Goal: Book appointment/travel/reservation

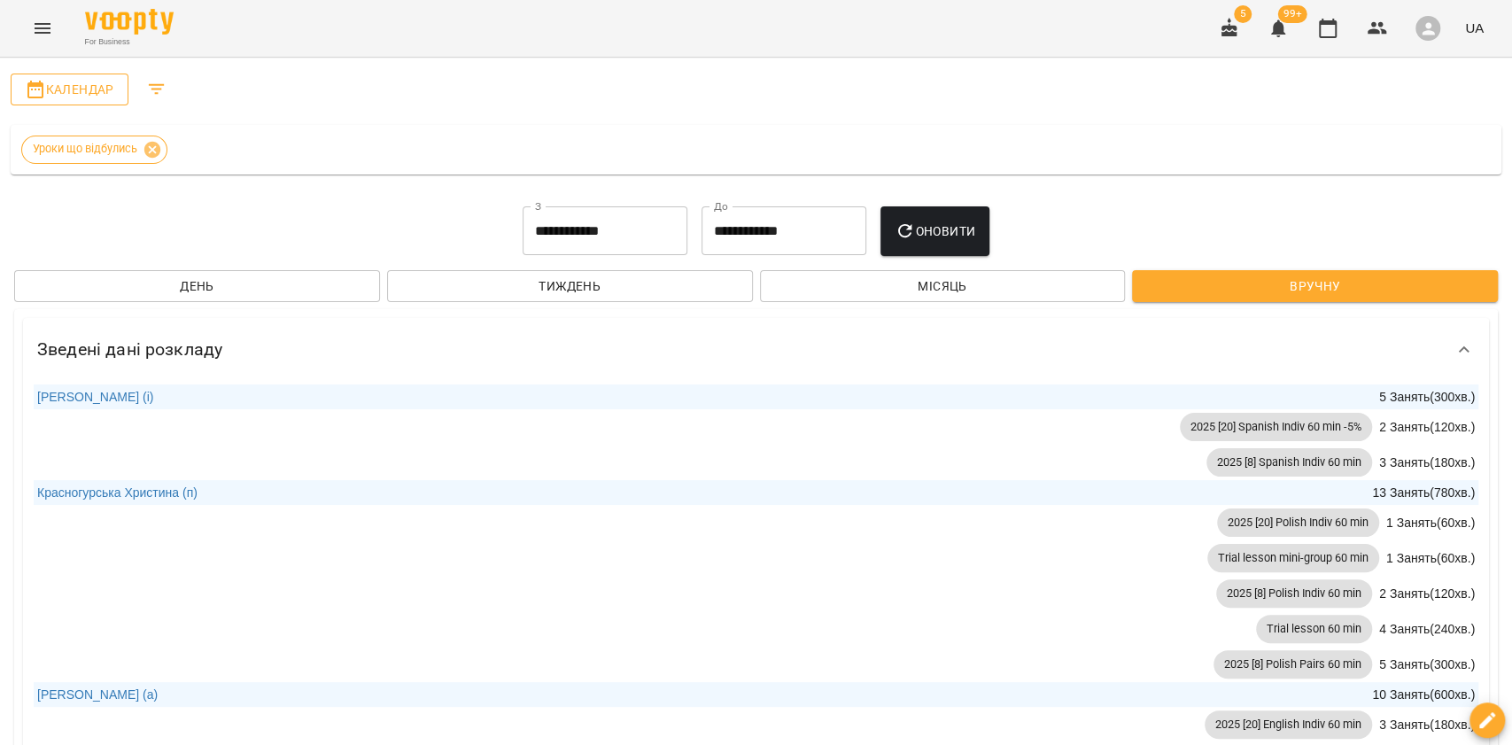
click at [82, 77] on button "Календар" at bounding box center [70, 90] width 118 height 32
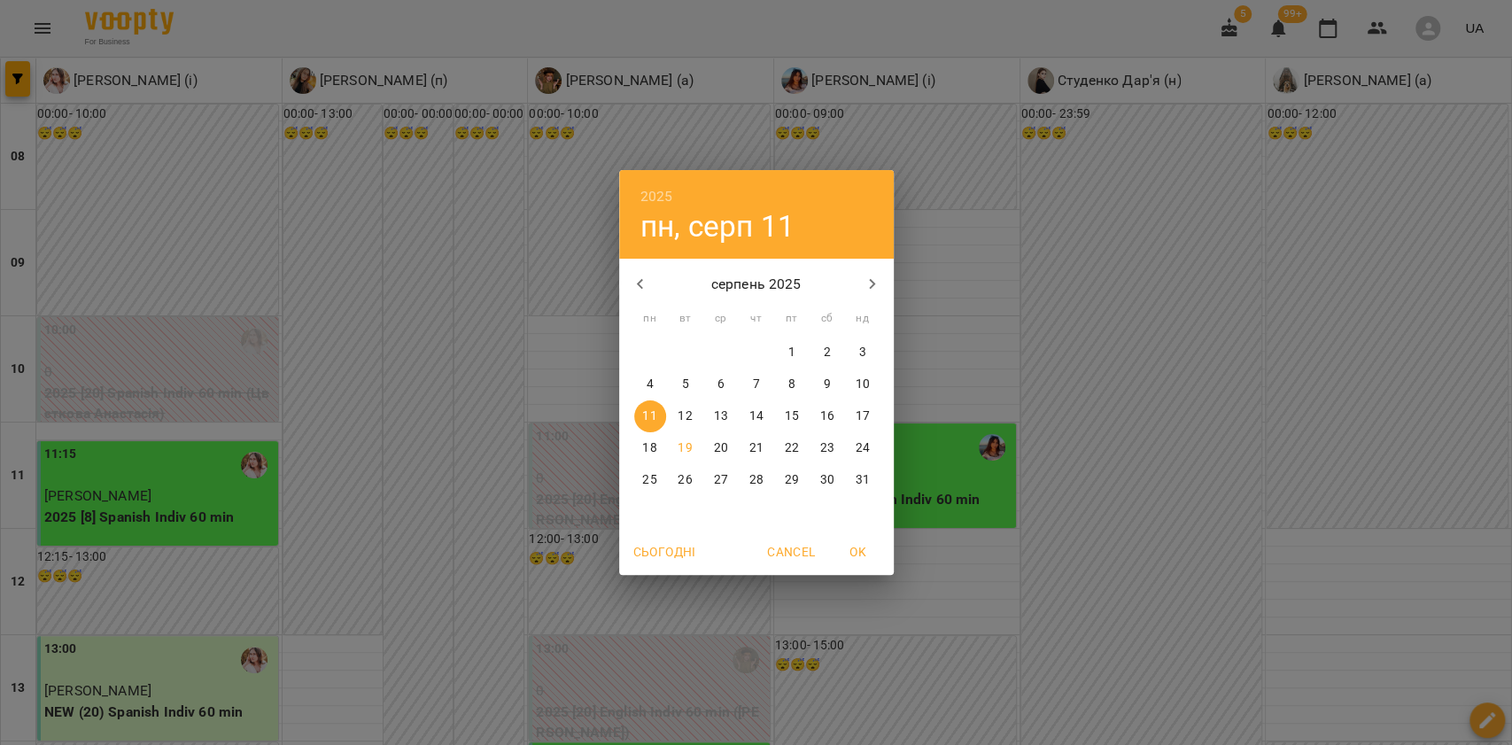
click at [761, 444] on p "21" at bounding box center [756, 448] width 14 height 18
type input "**********"
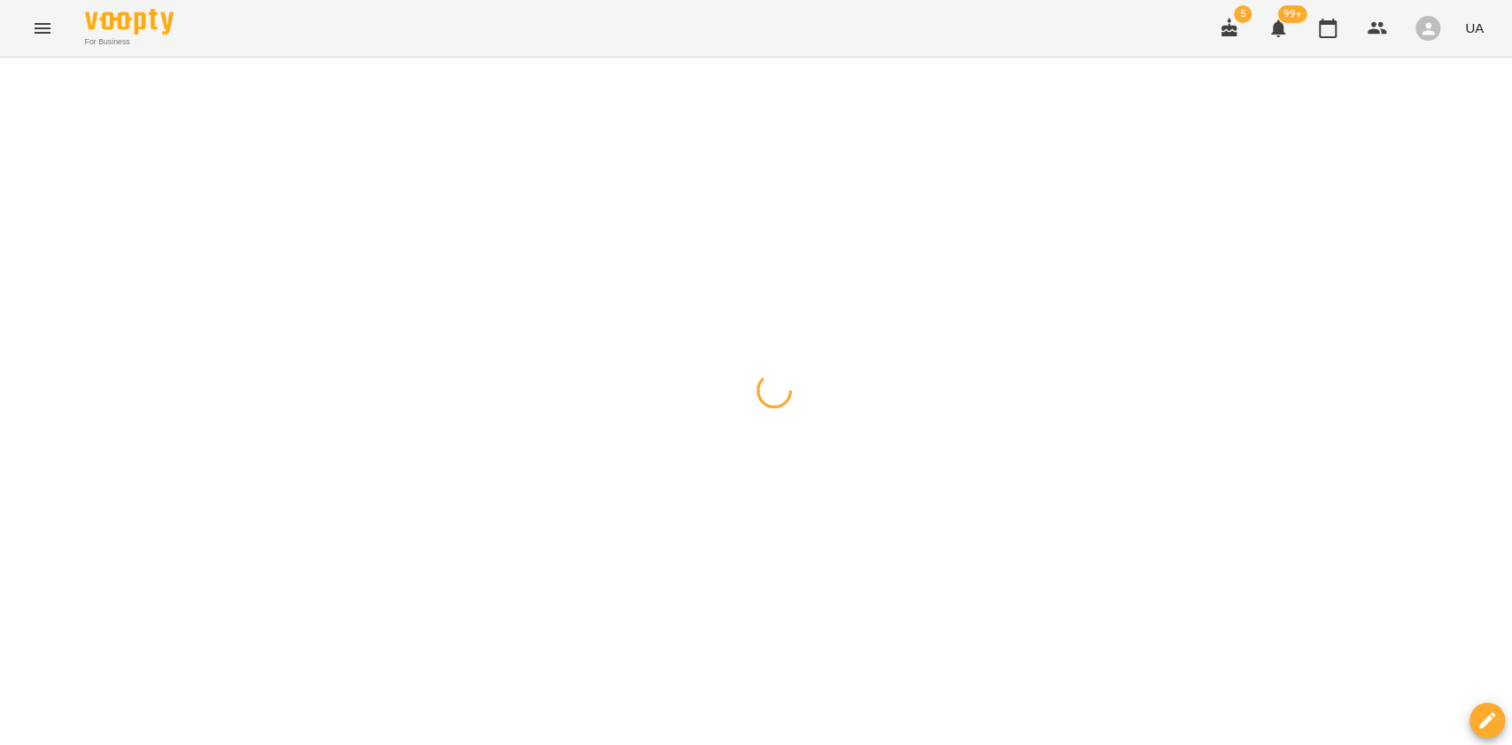
click at [24, 72] on button "button" at bounding box center [17, 78] width 25 height 35
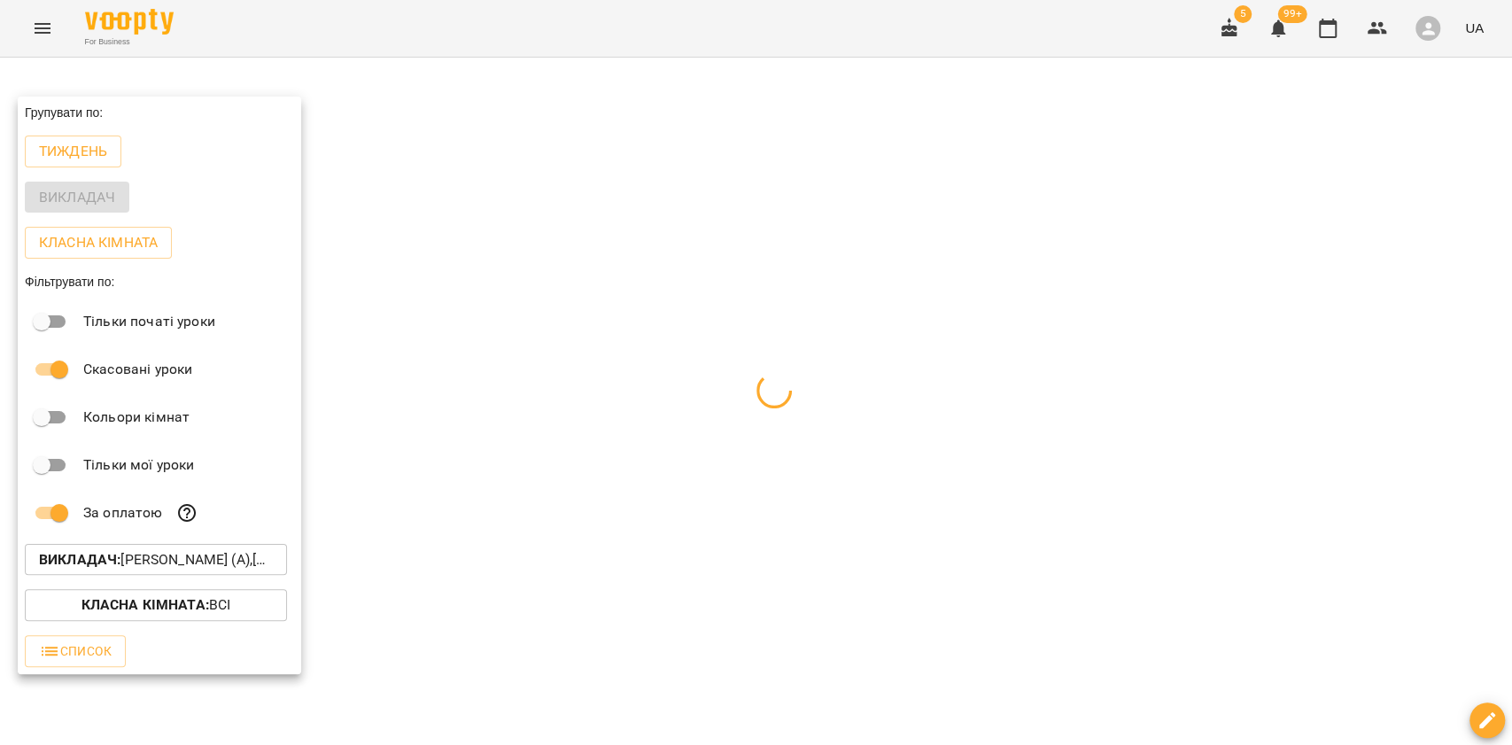
click at [201, 550] on button "Викладач : [PERSON_NAME] (а),[PERSON_NAME] (а),[PERSON_NAME] (і),[PERSON_NAME] …" at bounding box center [156, 560] width 262 height 32
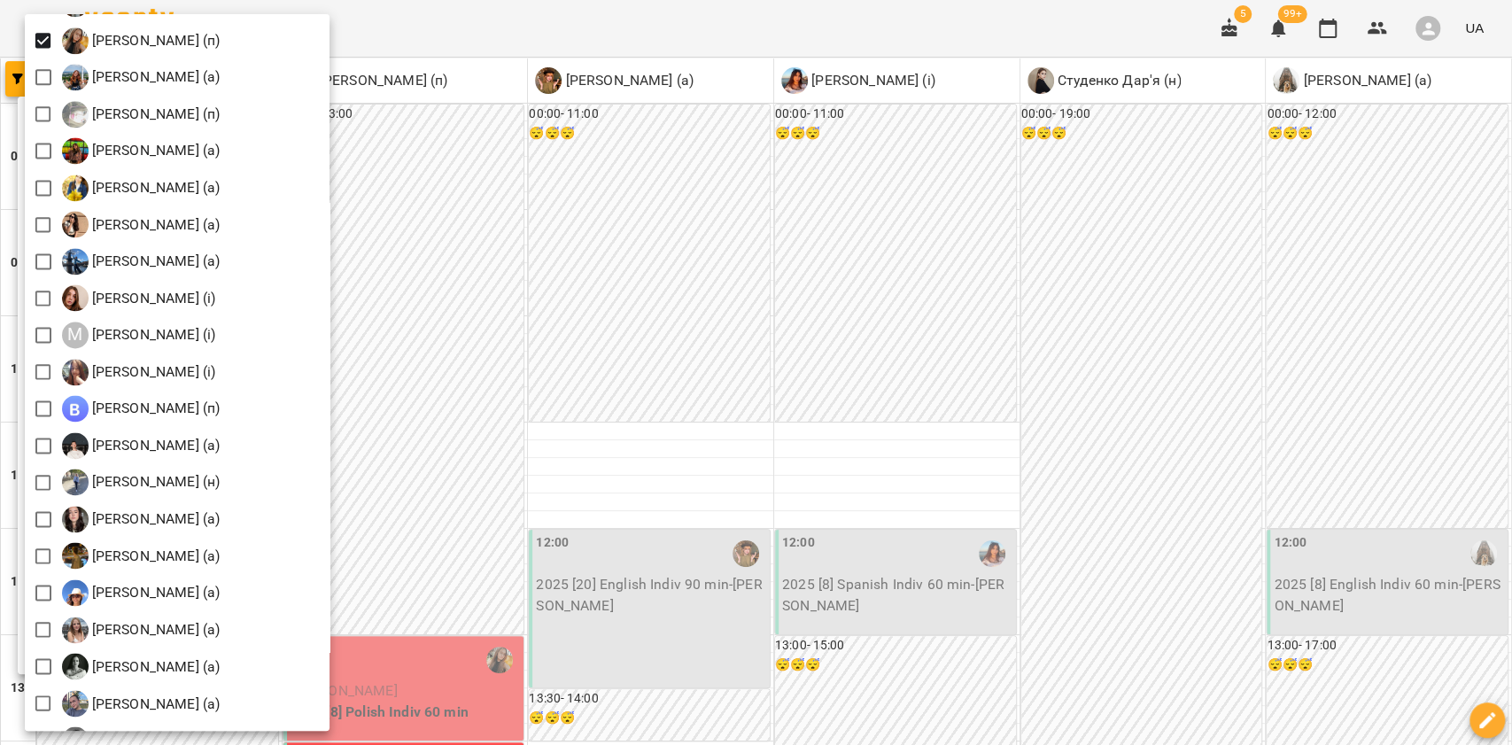
scroll to position [1653, 0]
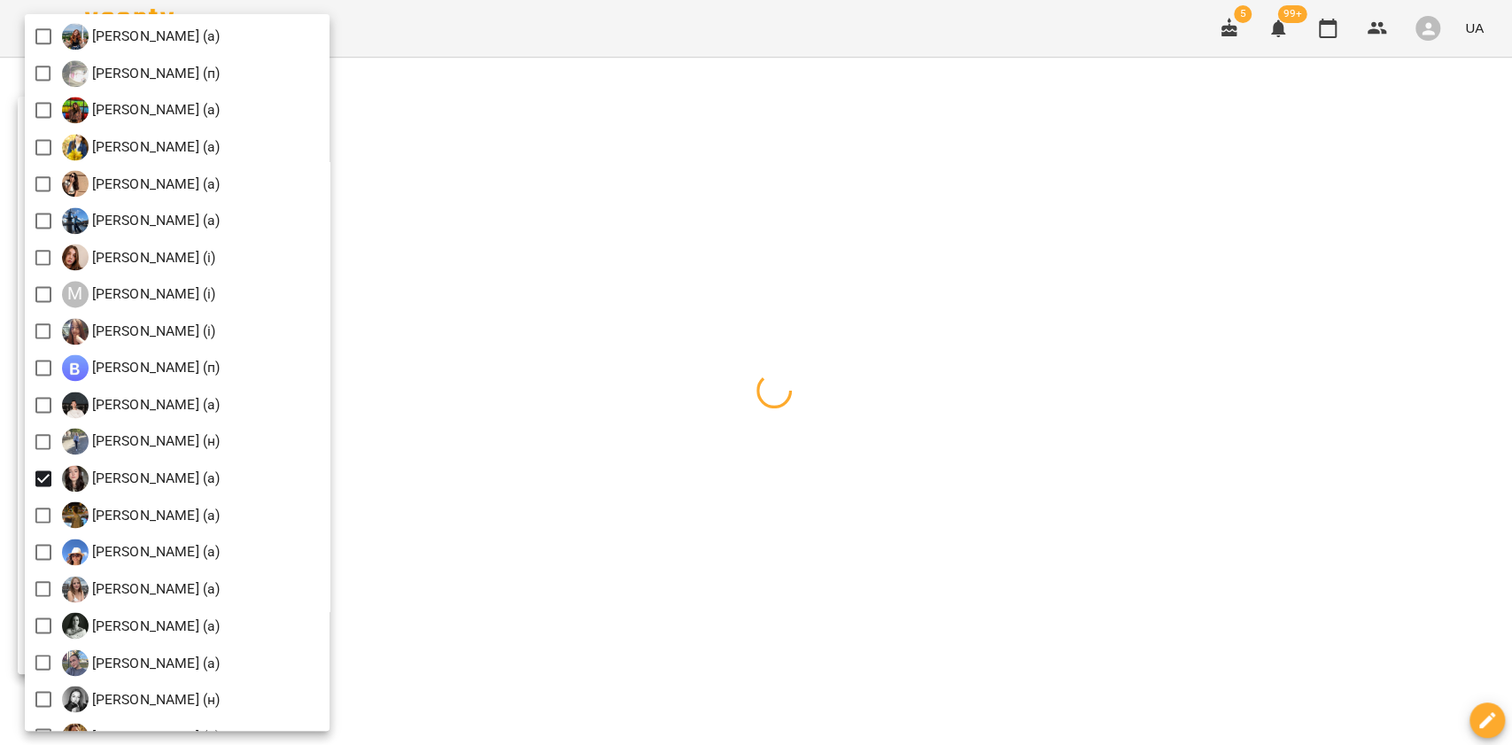
click at [687, 611] on div at bounding box center [756, 372] width 1512 height 745
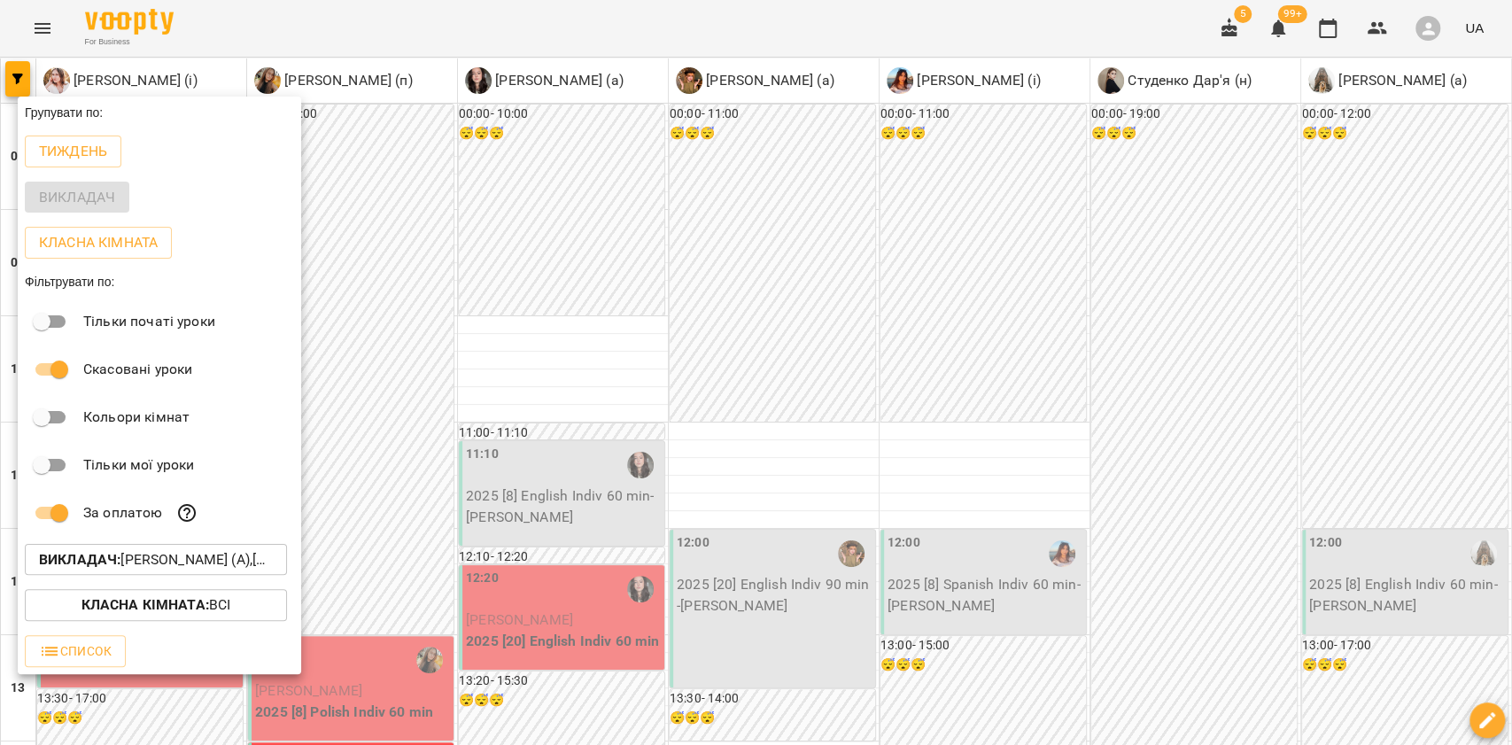
click at [870, 301] on div at bounding box center [756, 372] width 1512 height 745
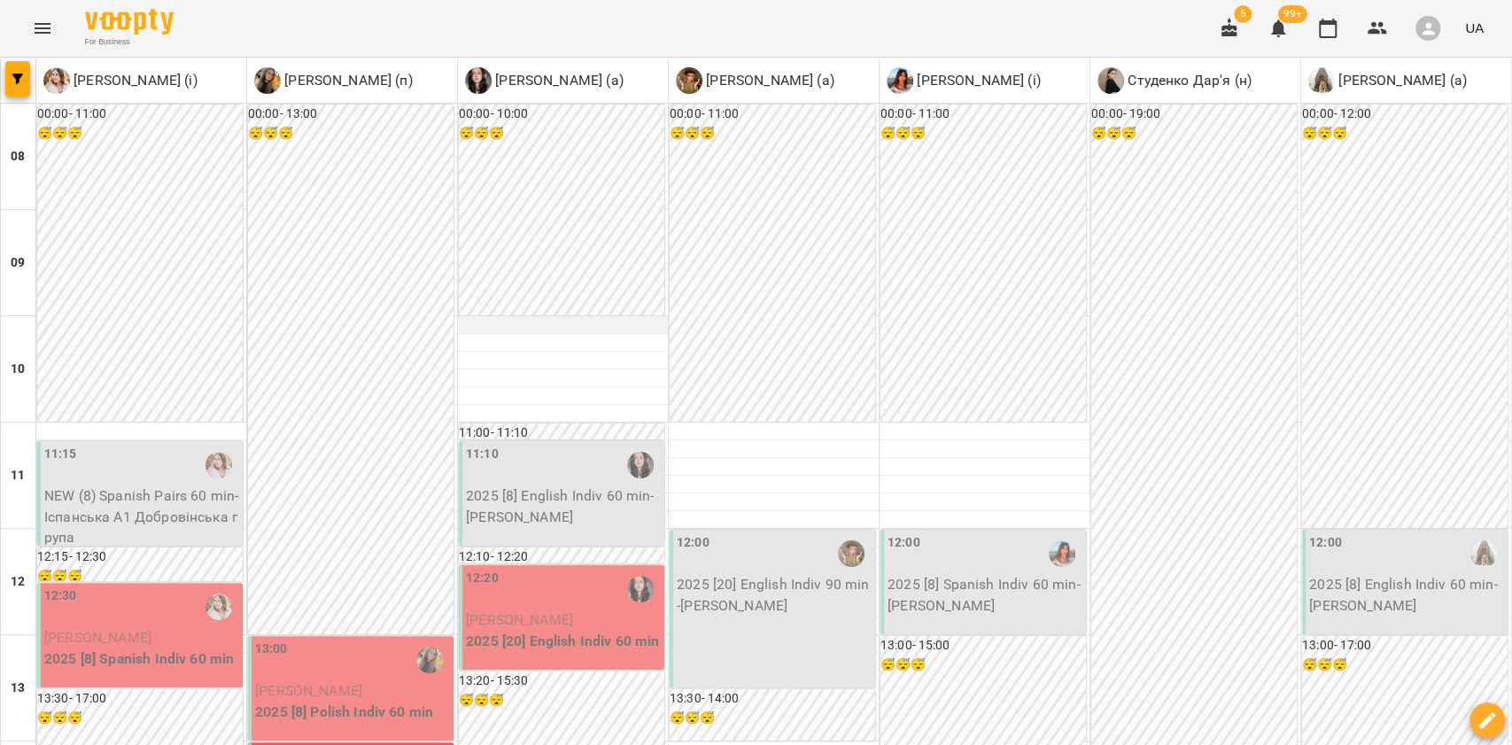
click at [543, 322] on div at bounding box center [563, 325] width 210 height 18
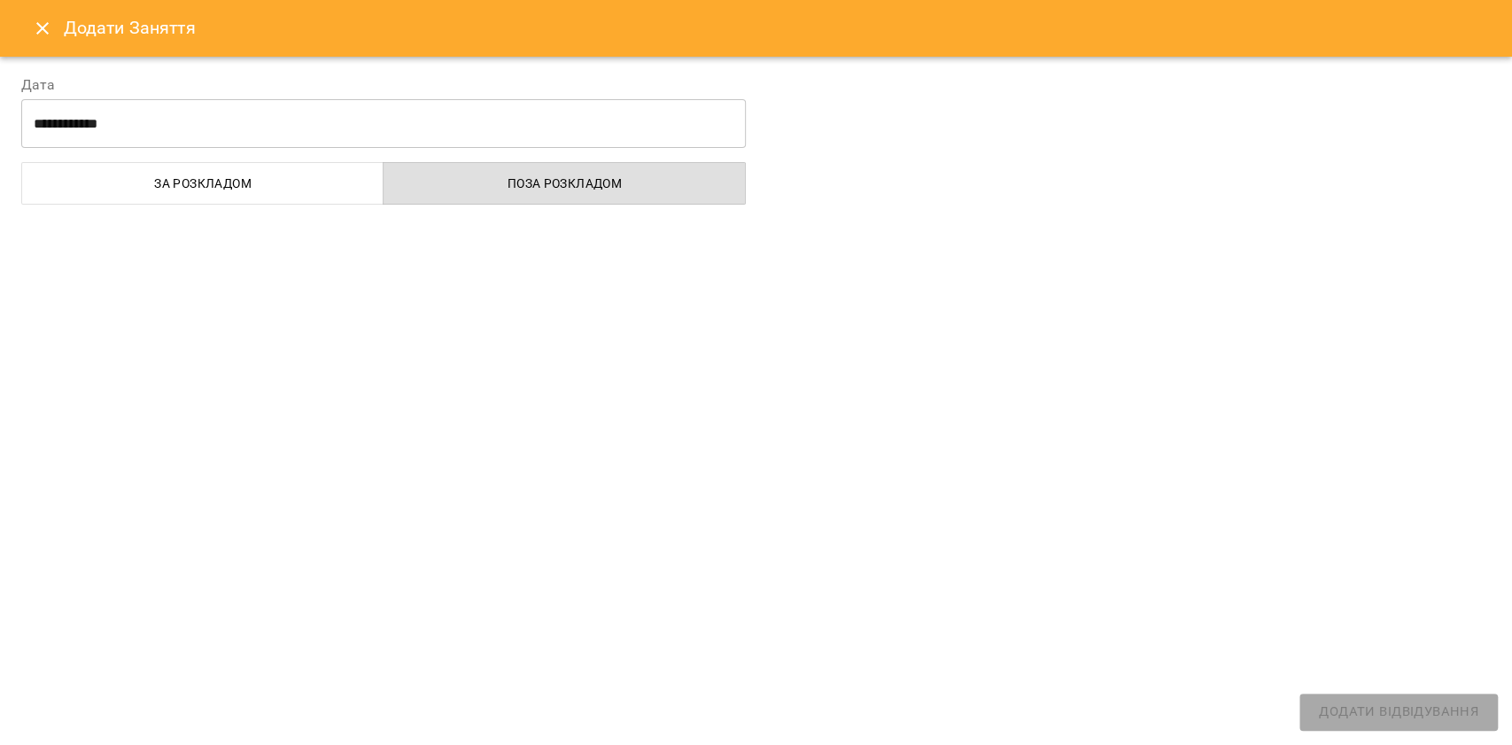
select select
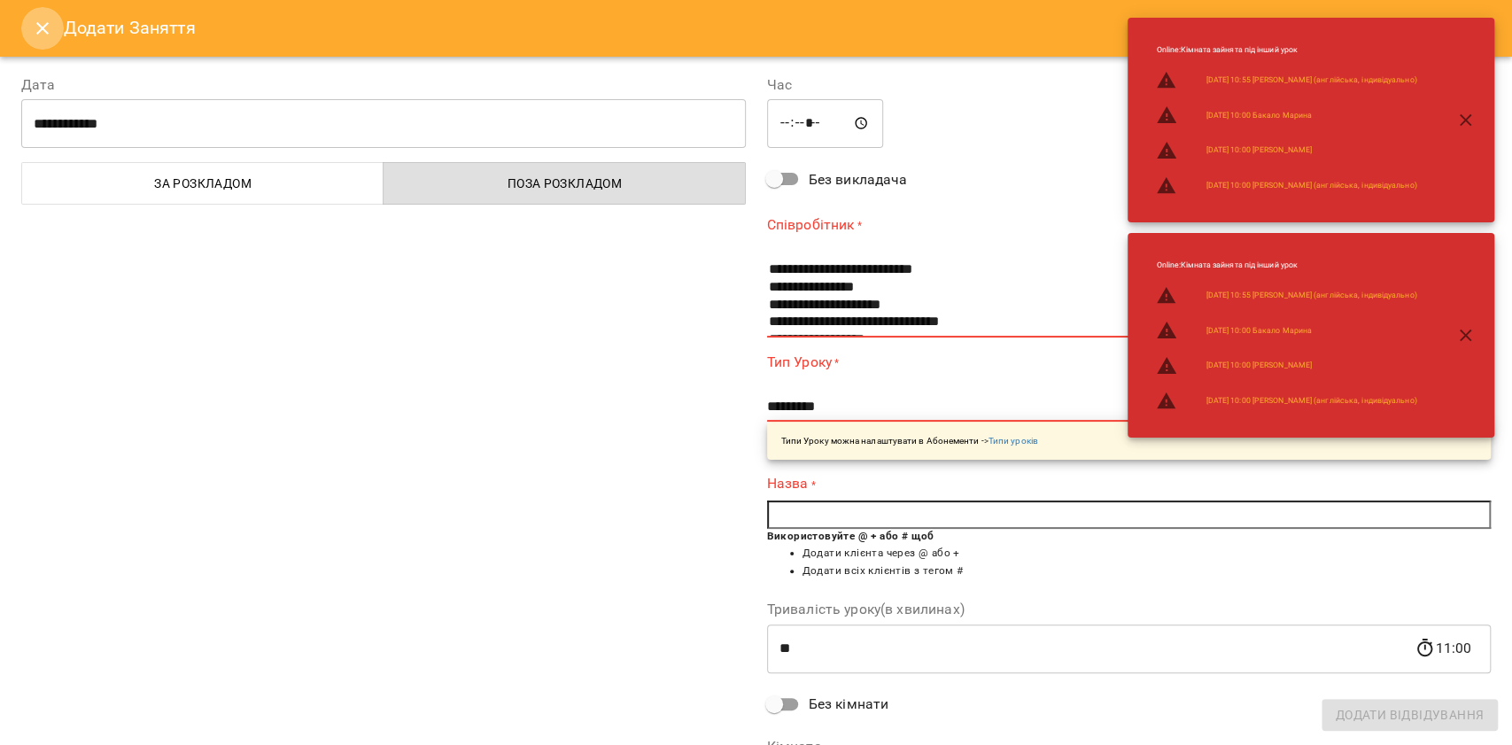
click at [34, 25] on icon "Close" at bounding box center [42, 28] width 21 height 21
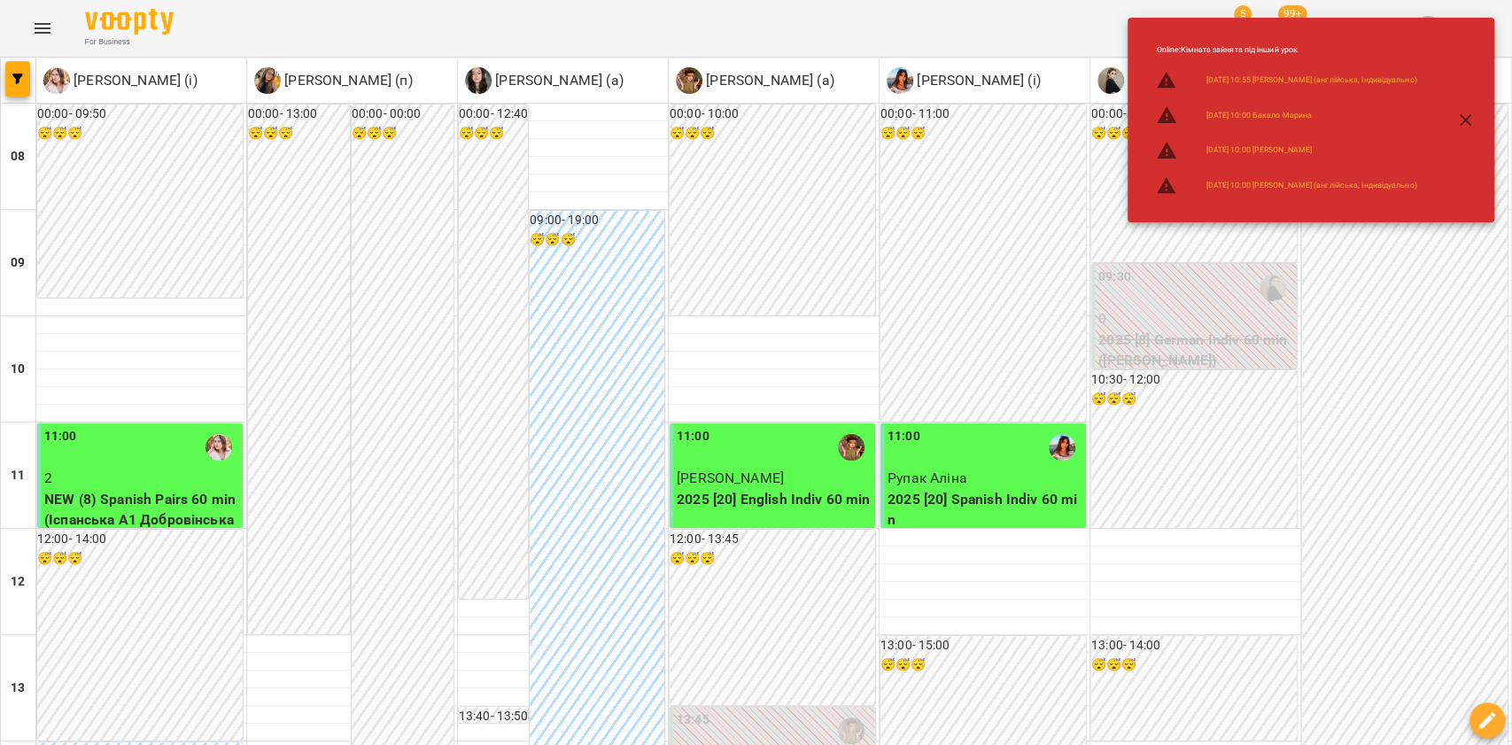
click at [762, 241] on div "00:00 - 10:00 😴😴😴" at bounding box center [773, 210] width 206 height 211
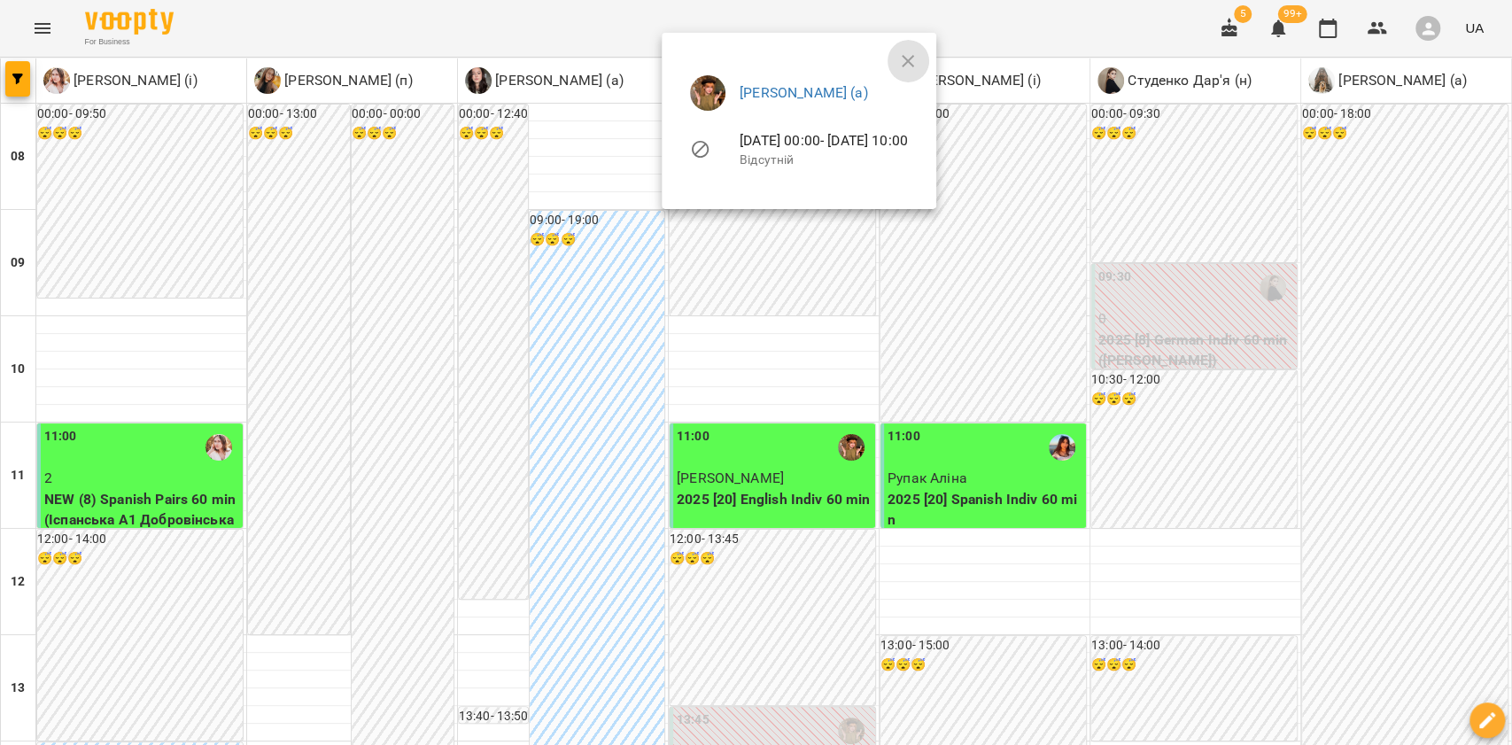
click at [914, 58] on icon "button" at bounding box center [908, 61] width 12 height 12
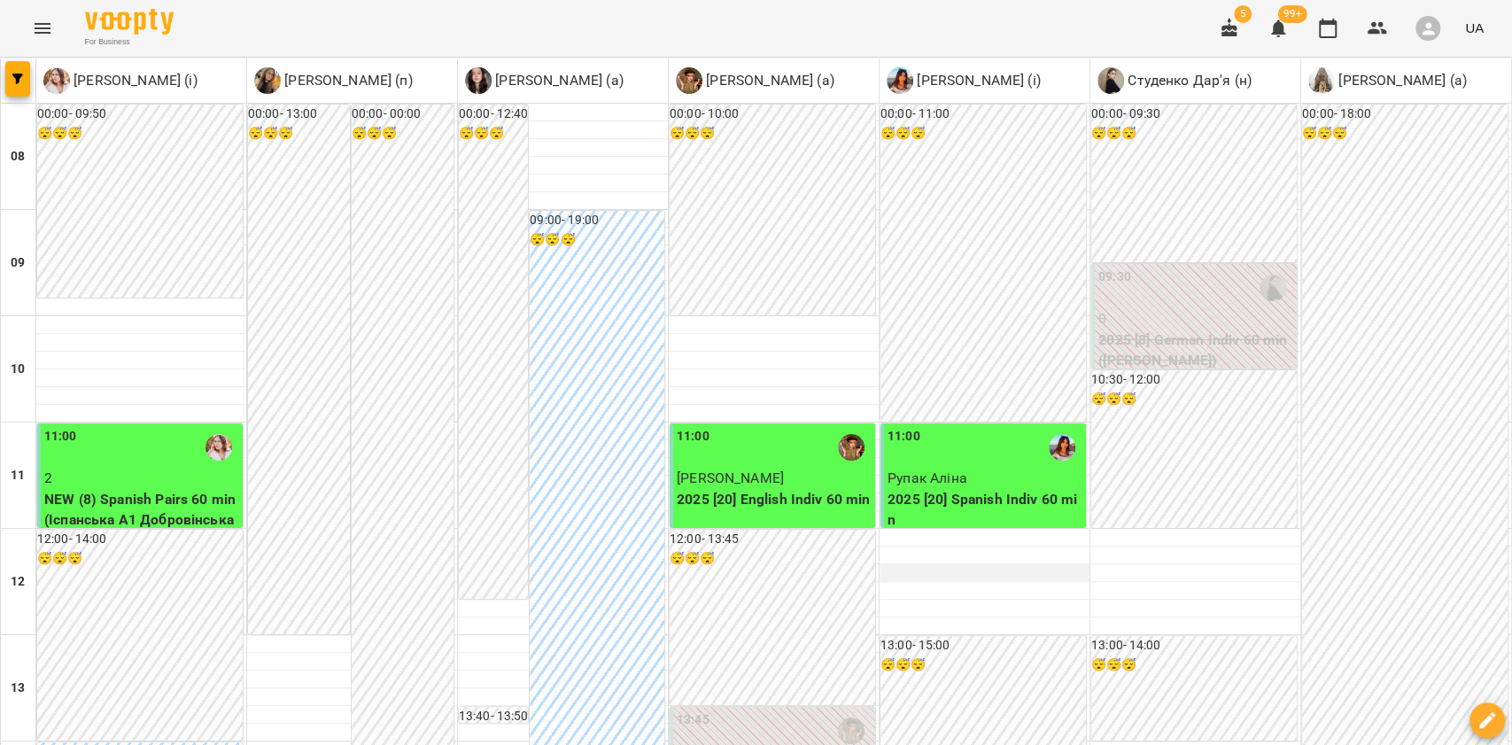
scroll to position [354, 0]
click at [27, 75] on span "button" at bounding box center [17, 79] width 25 height 11
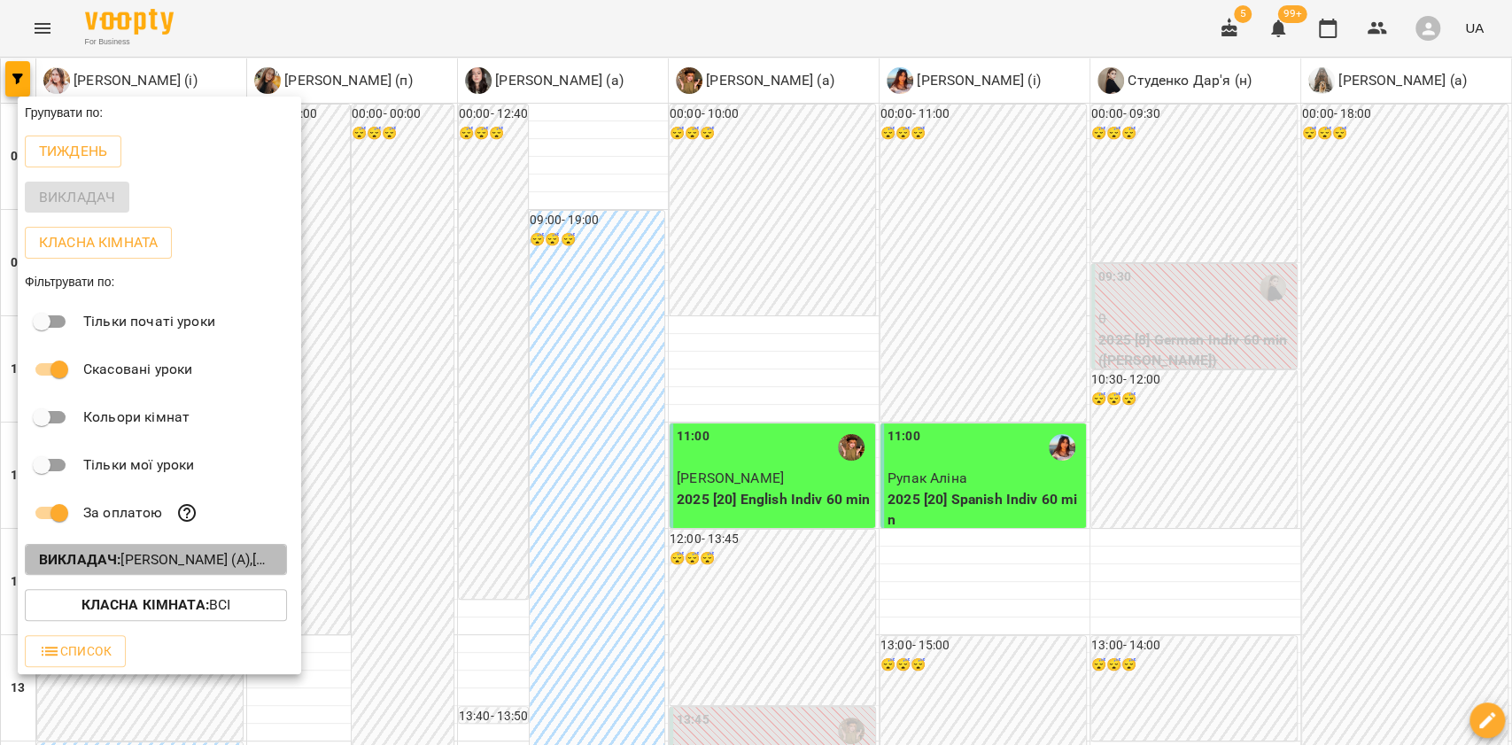
click at [106, 568] on b "Викладач :" at bounding box center [80, 559] width 82 height 17
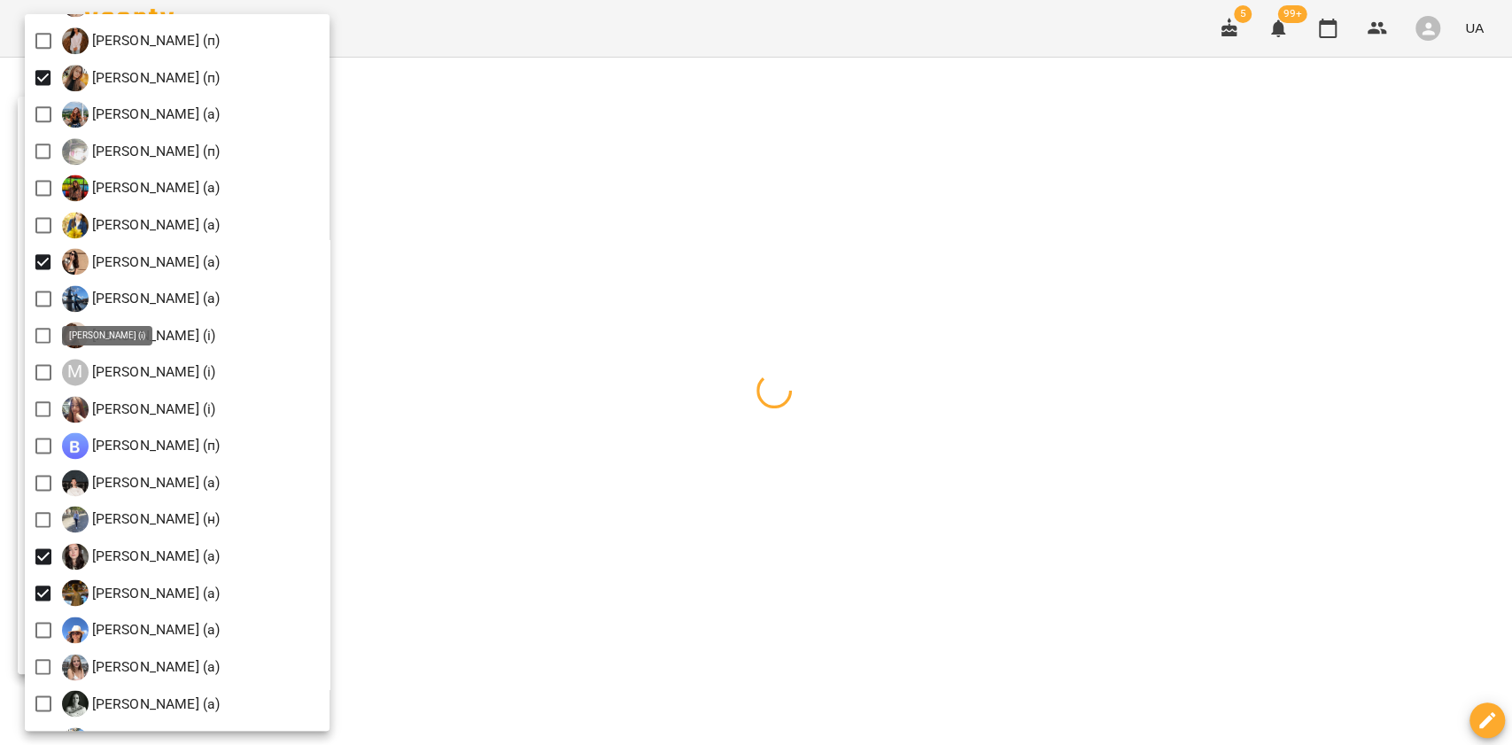
scroll to position [1535, 0]
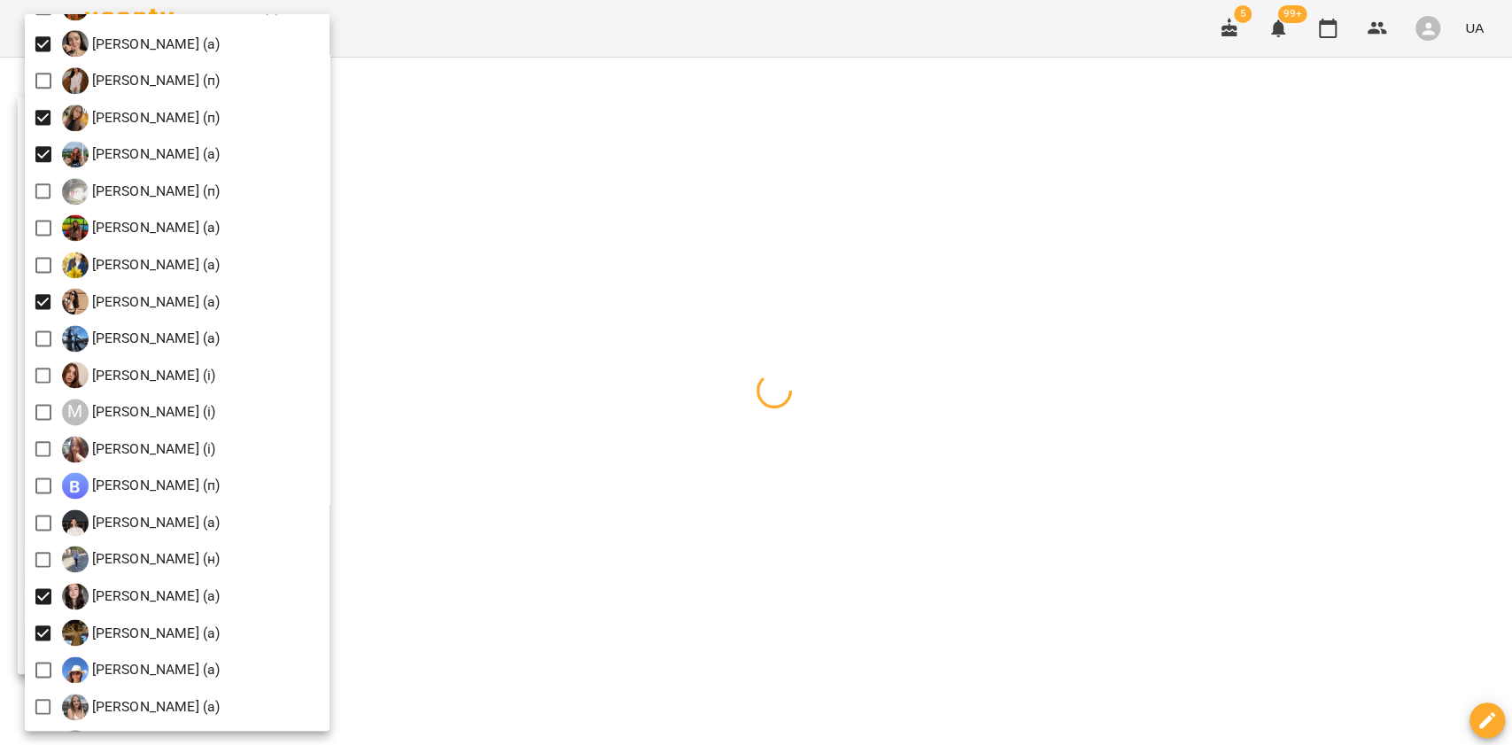
click at [676, 314] on div at bounding box center [756, 372] width 1512 height 745
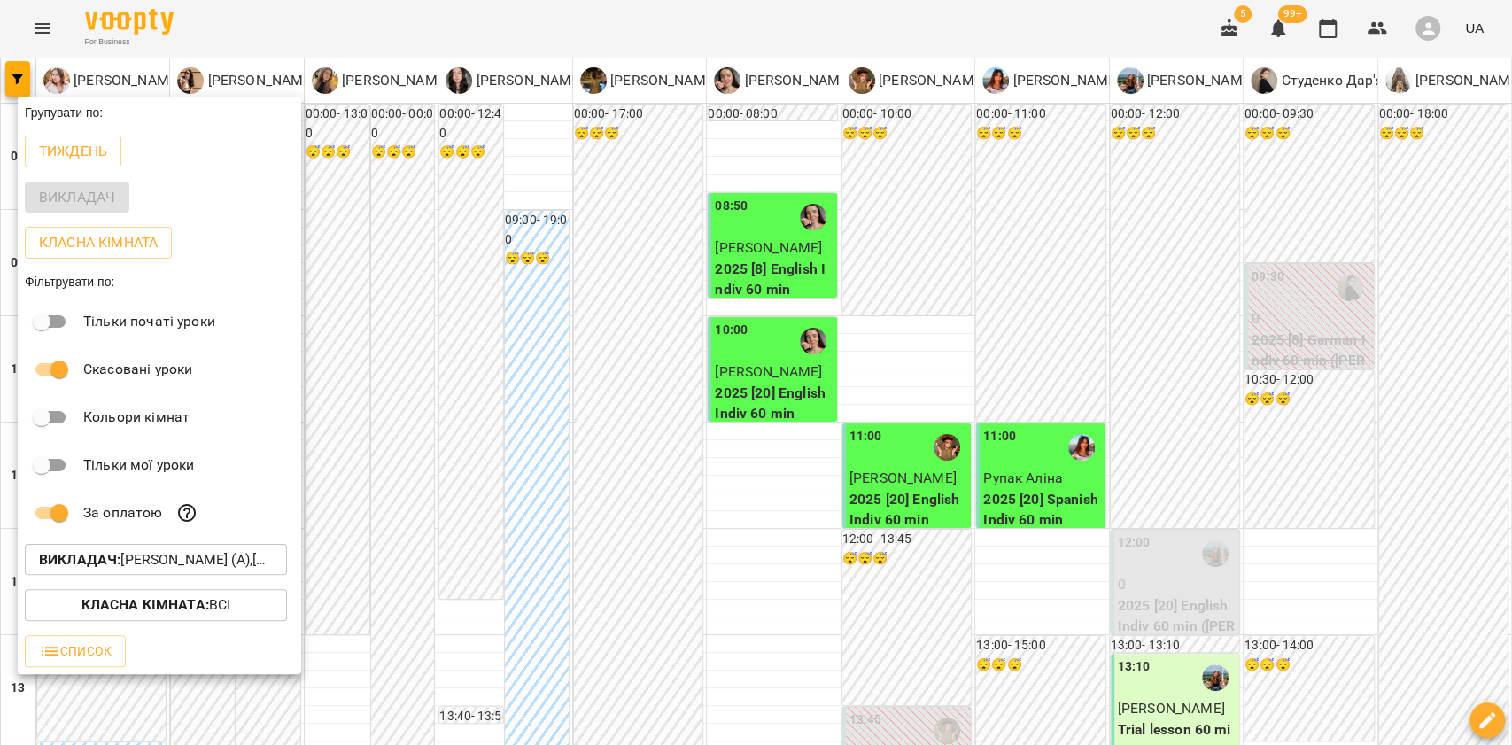
click at [676, 314] on div at bounding box center [756, 372] width 1512 height 745
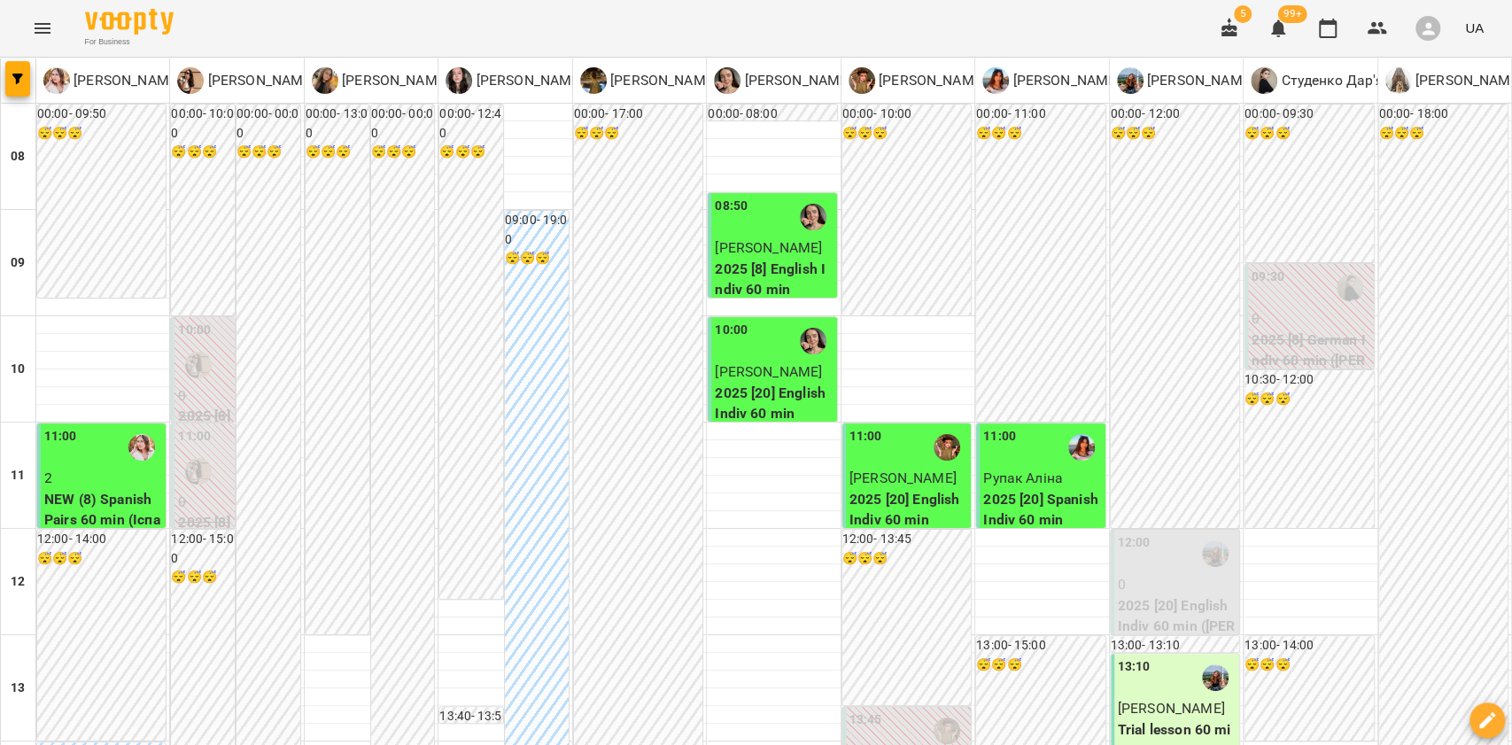
scroll to position [598, 0]
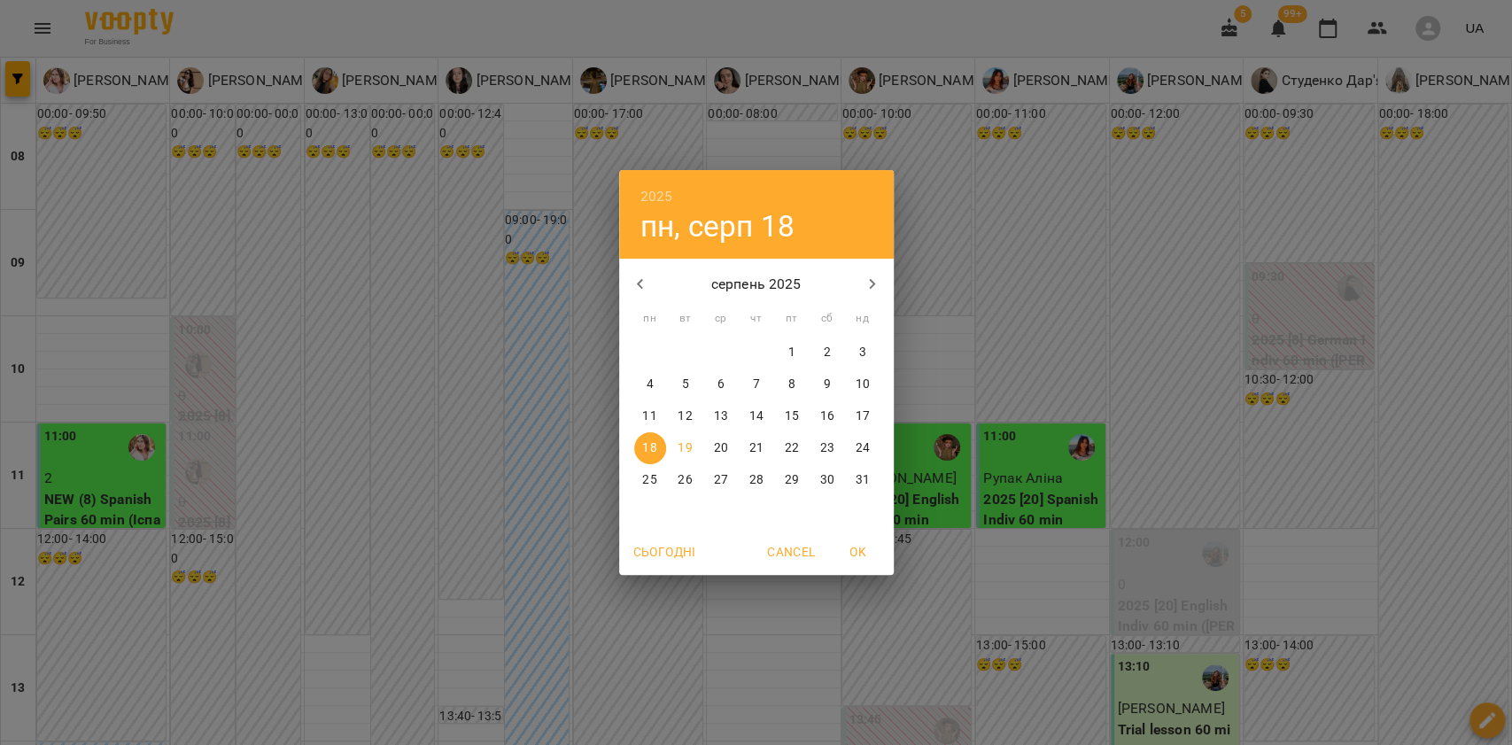
click at [638, 491] on button "25" at bounding box center [650, 480] width 32 height 32
type input "**********"
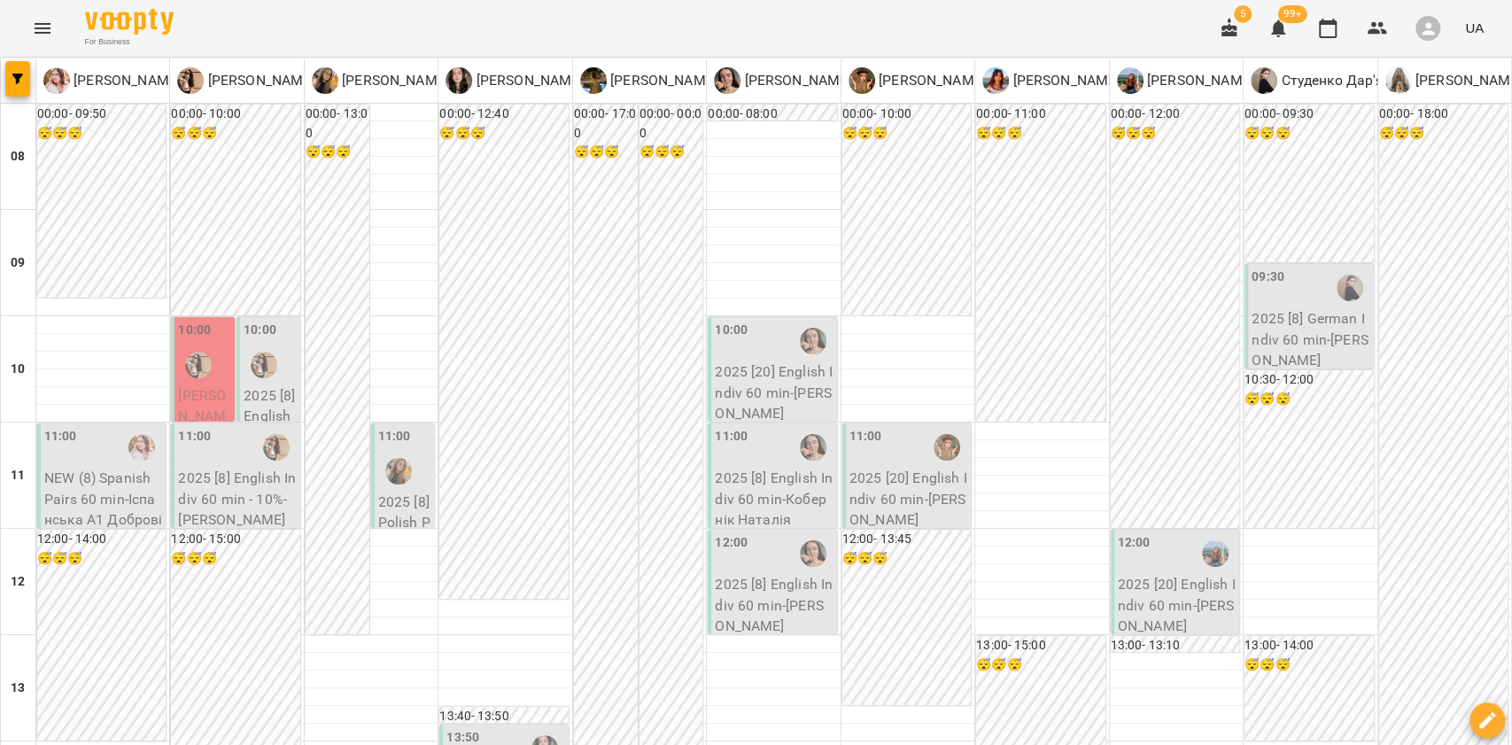
scroll to position [236, 0]
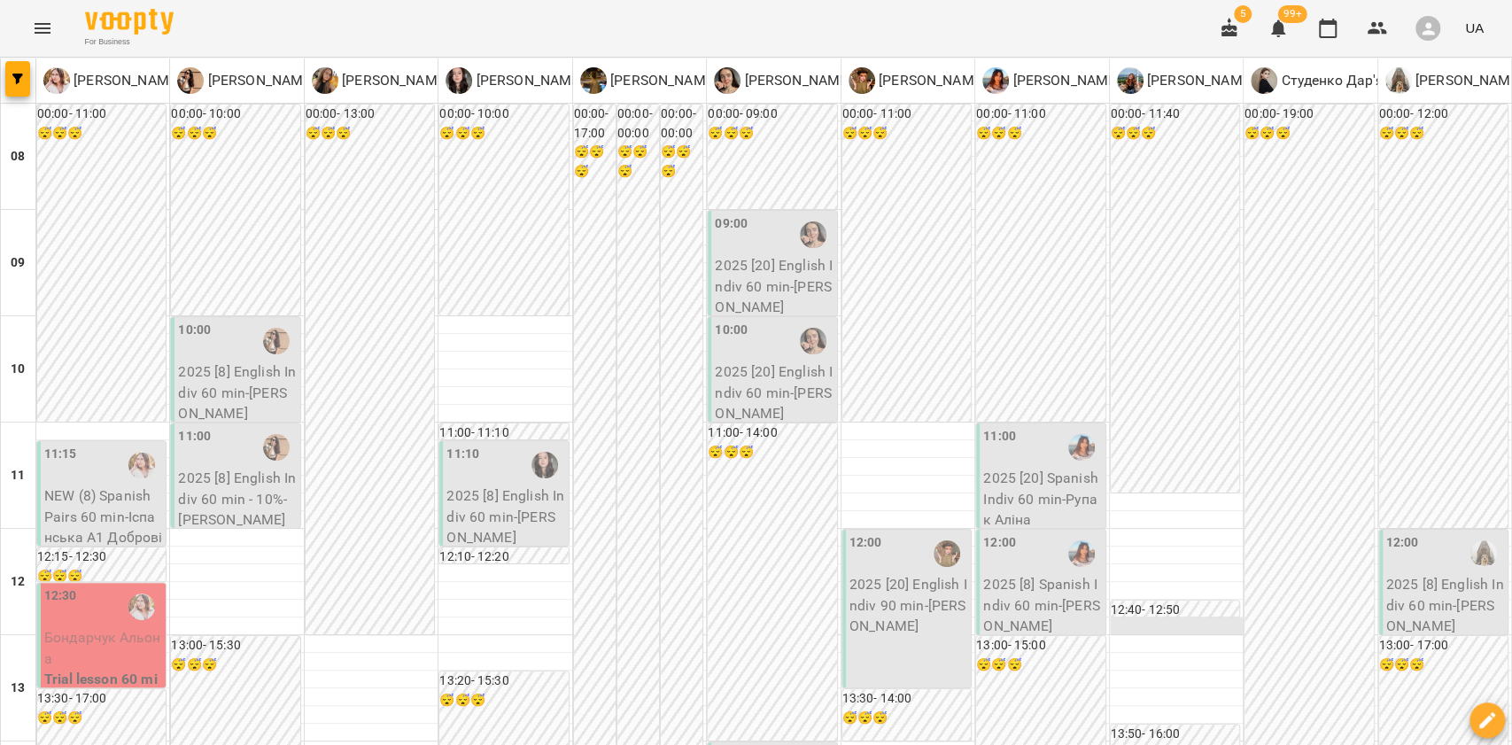
click at [1135, 618] on div at bounding box center [1176, 627] width 133 height 18
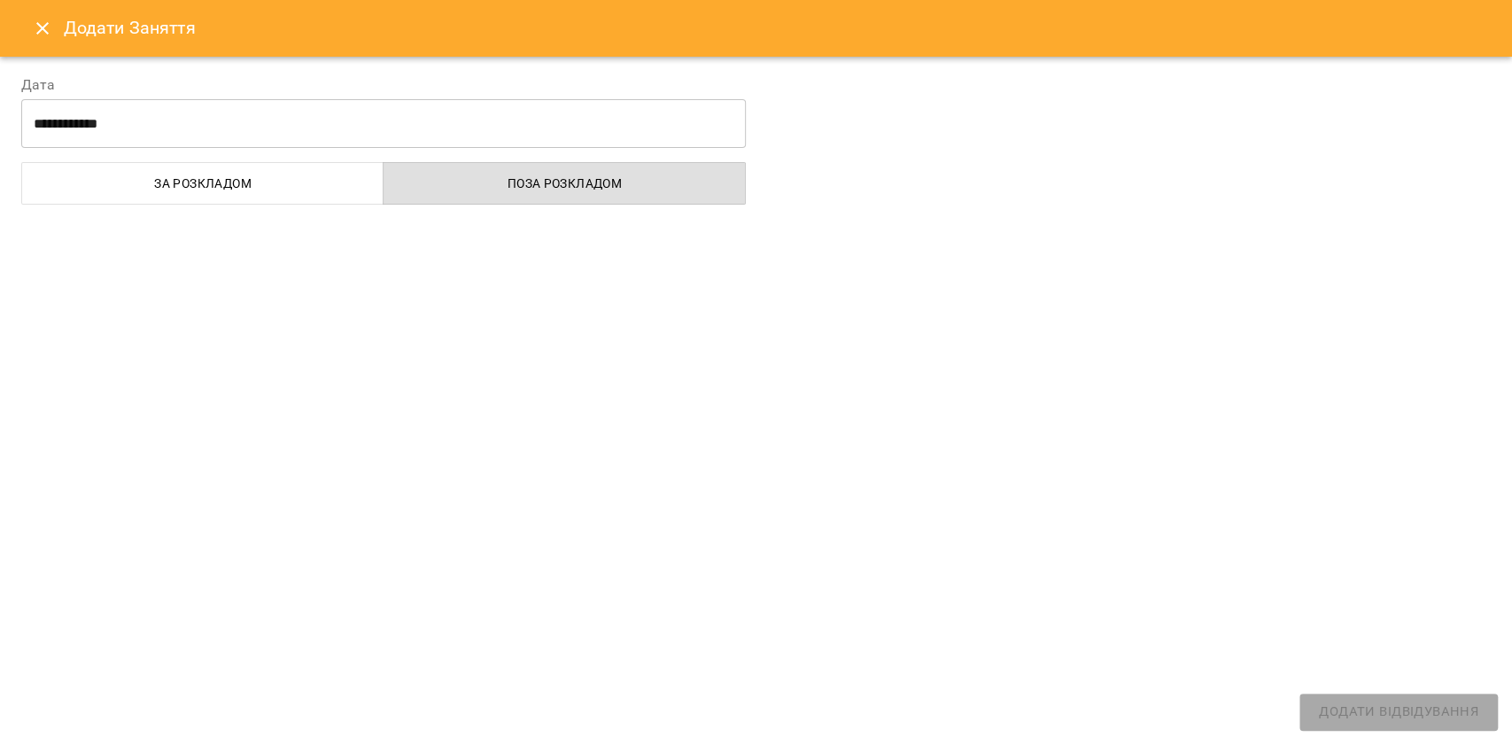
select select
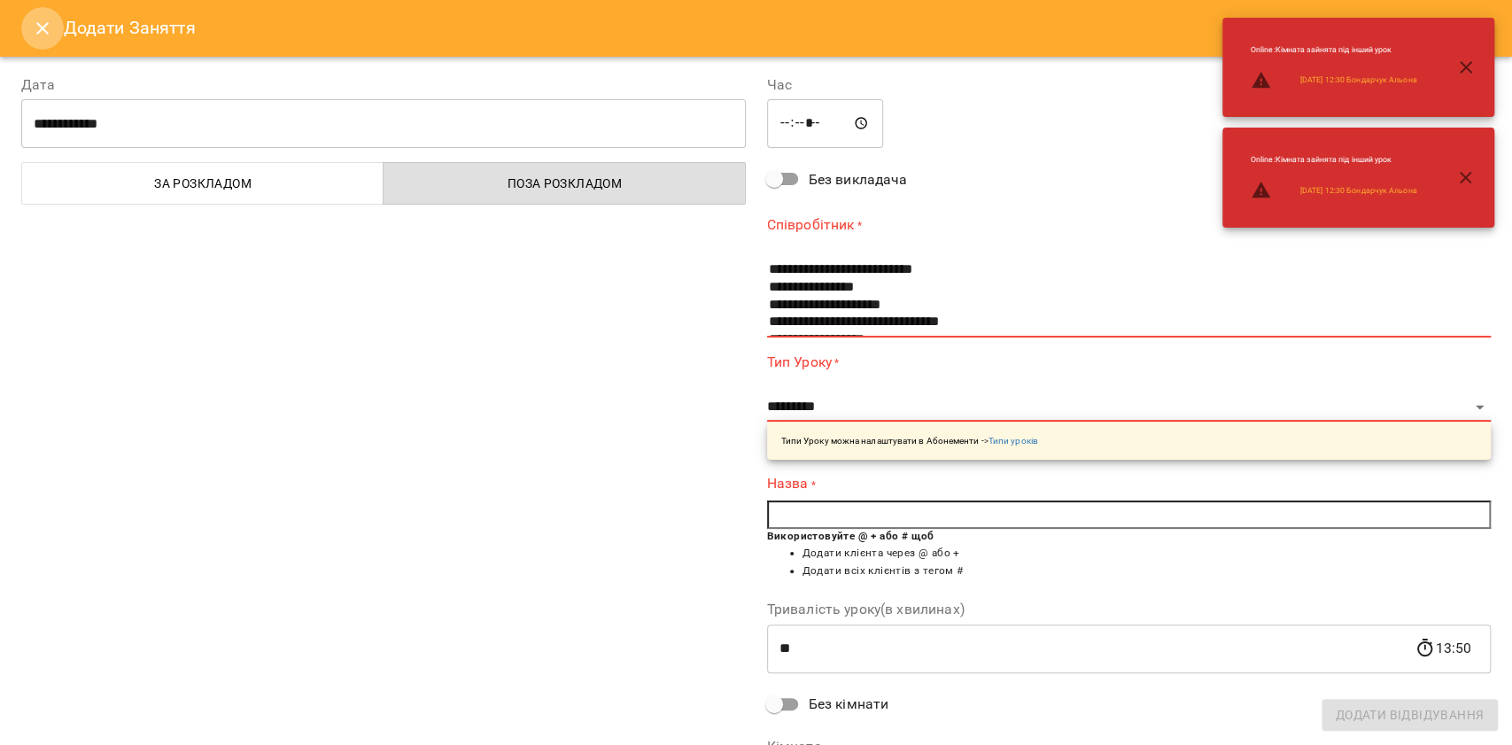
click at [44, 32] on icon "Close" at bounding box center [42, 28] width 12 height 12
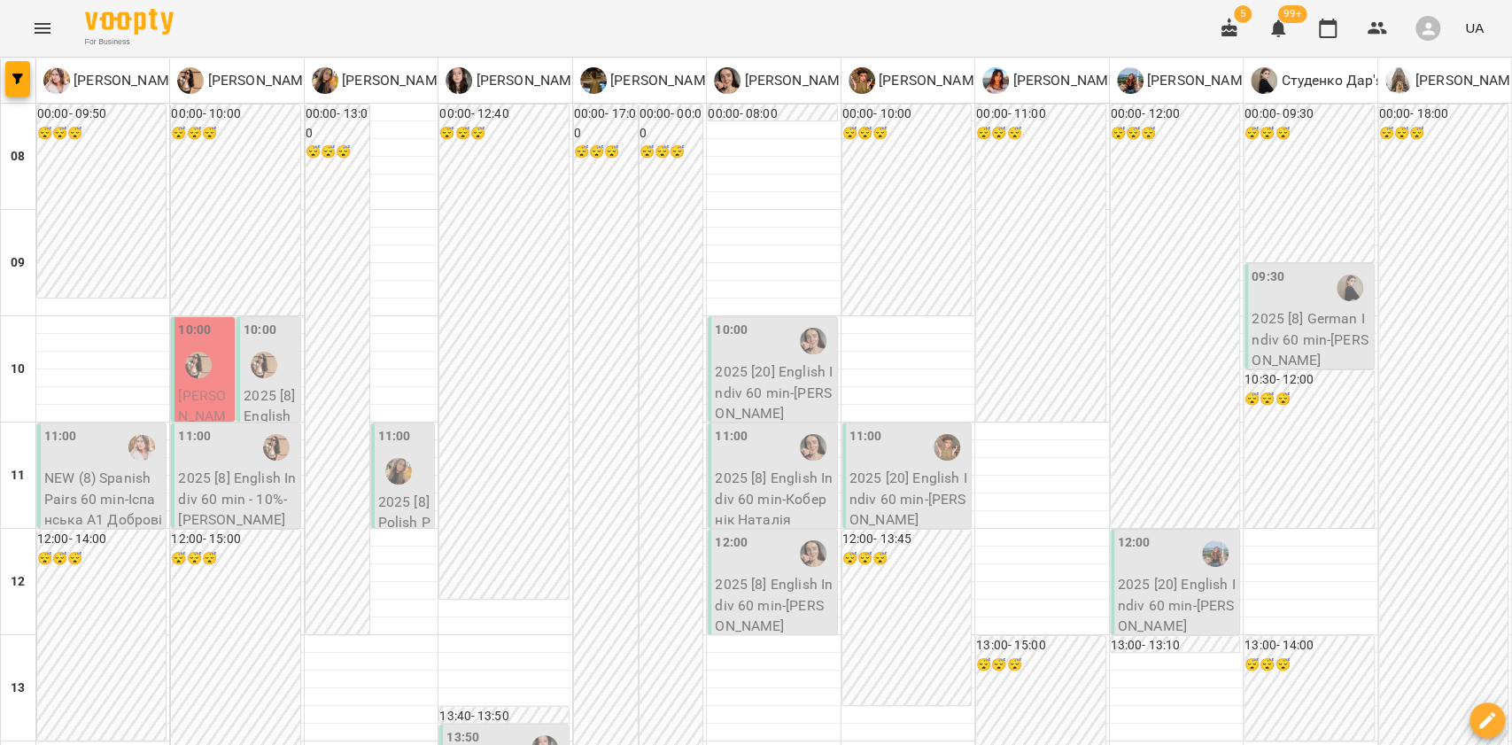
type input "**********"
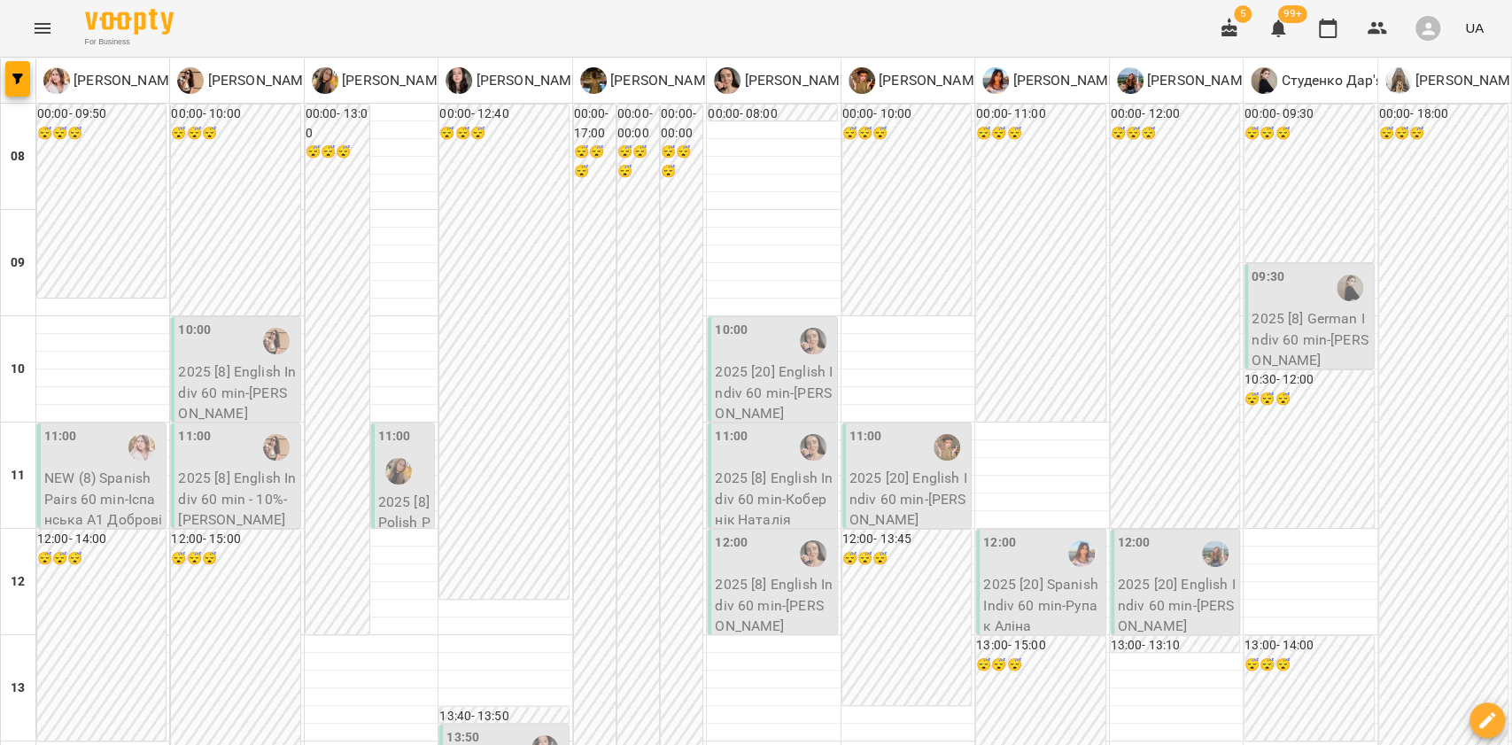
type input "**********"
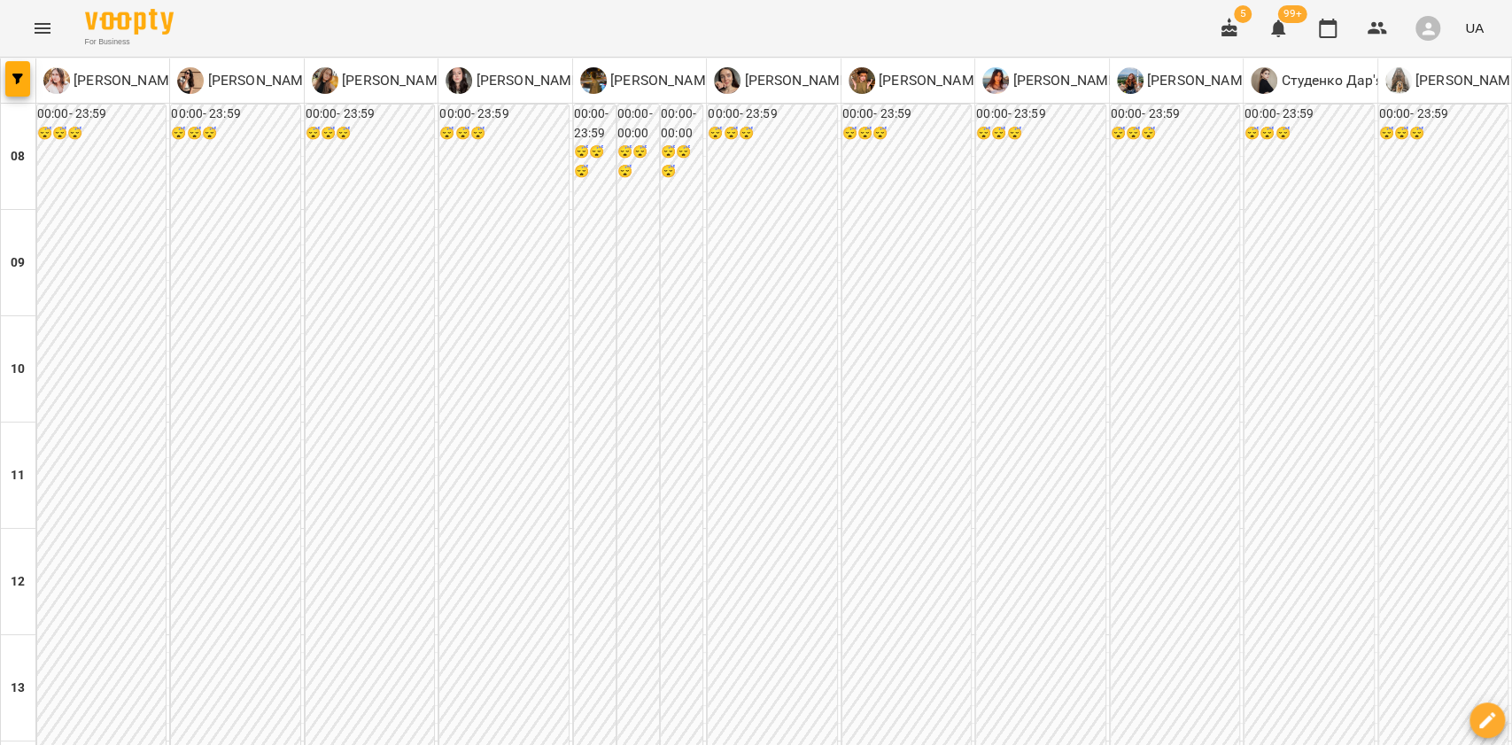
drag, startPoint x: 744, startPoint y: 661, endPoint x: 709, endPoint y: 662, distance: 35.4
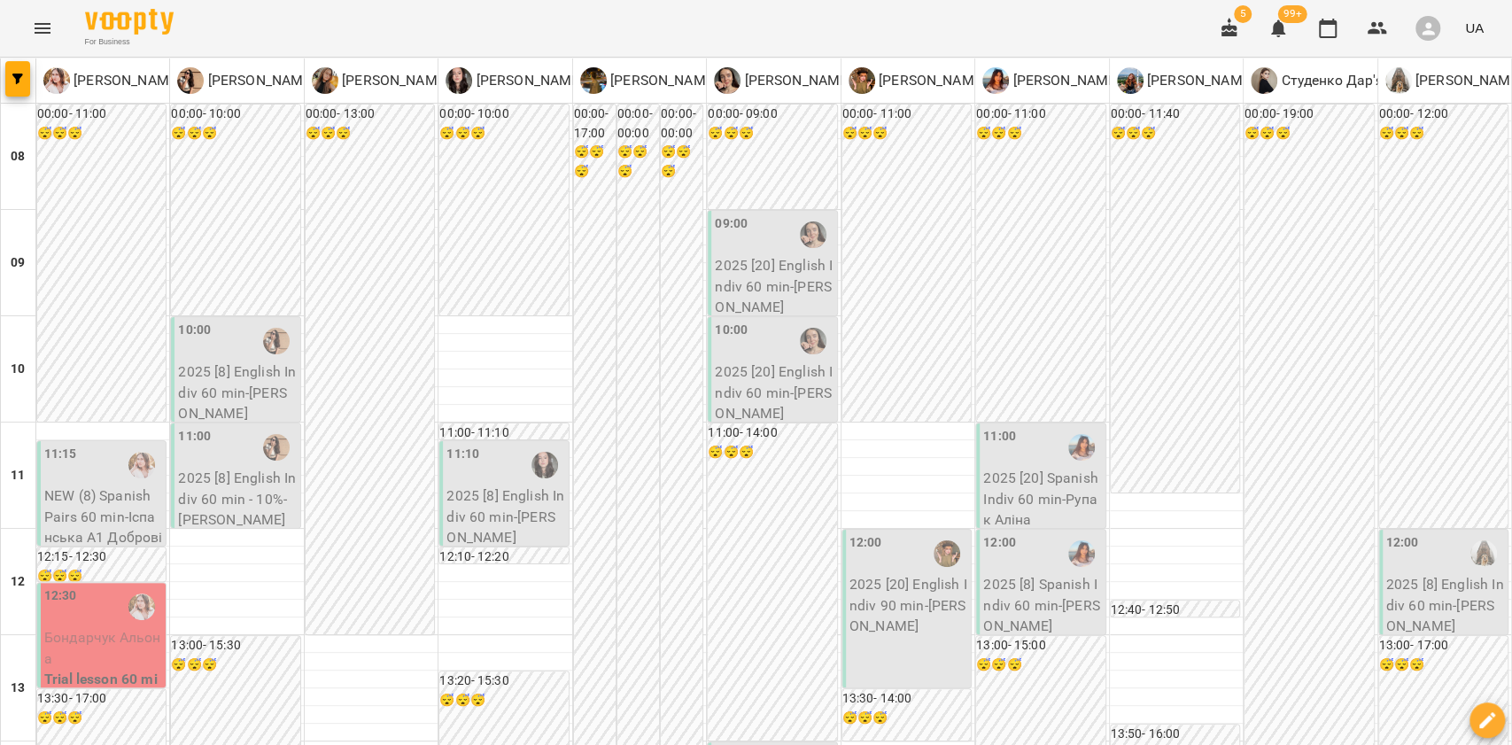
scroll to position [354, 0]
